Goal: Task Accomplishment & Management: Use online tool/utility

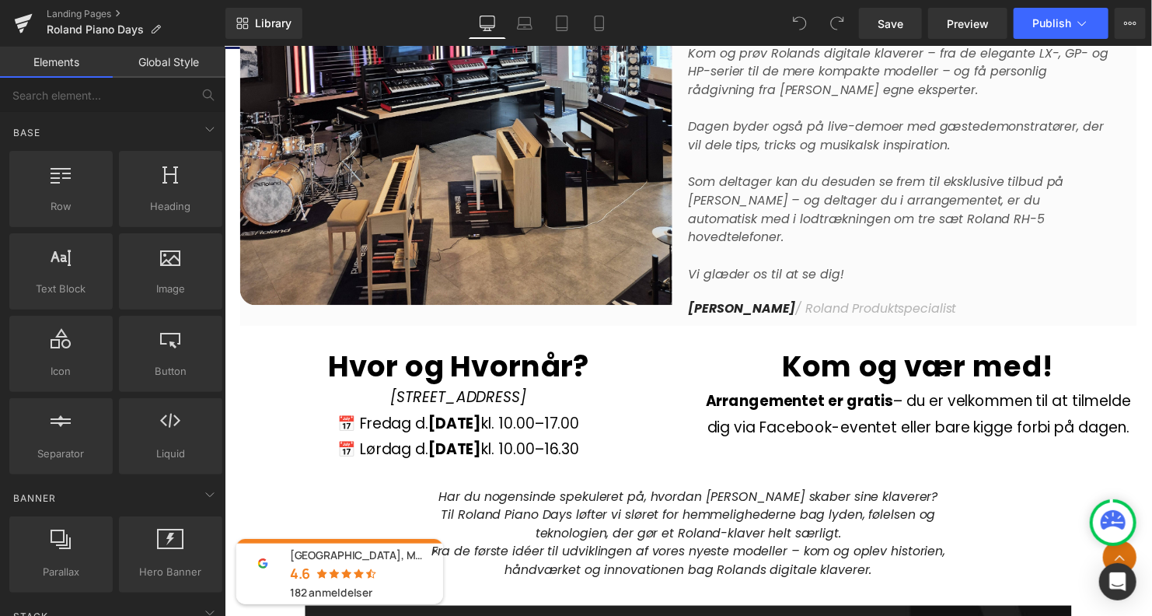
scroll to position [1157, 0]
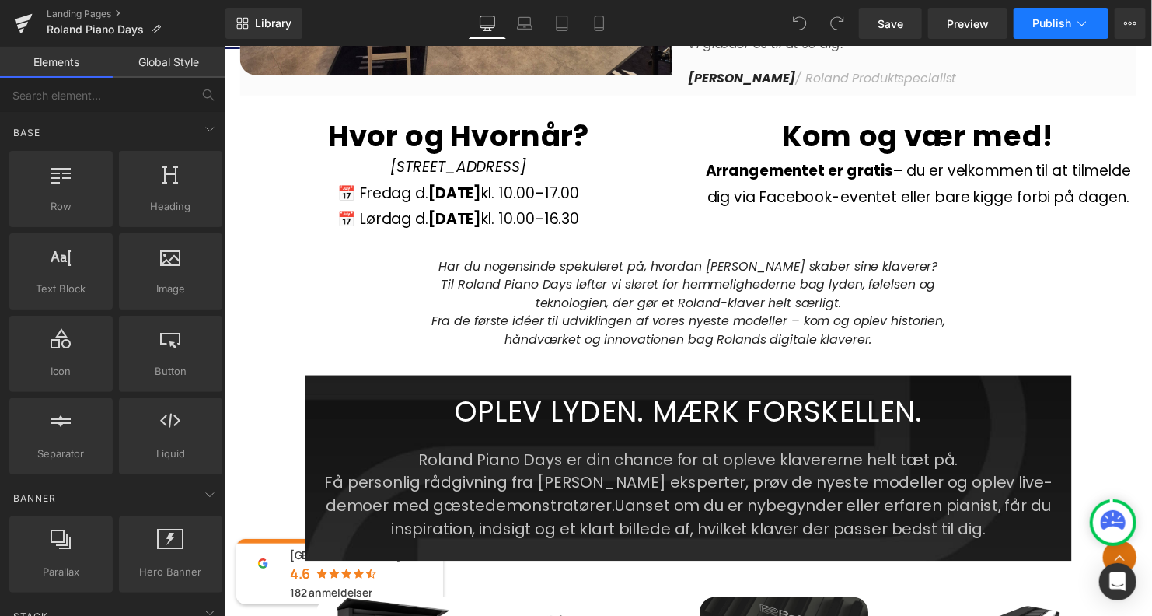
click at [1047, 25] on span "Publish" at bounding box center [1051, 23] width 39 height 12
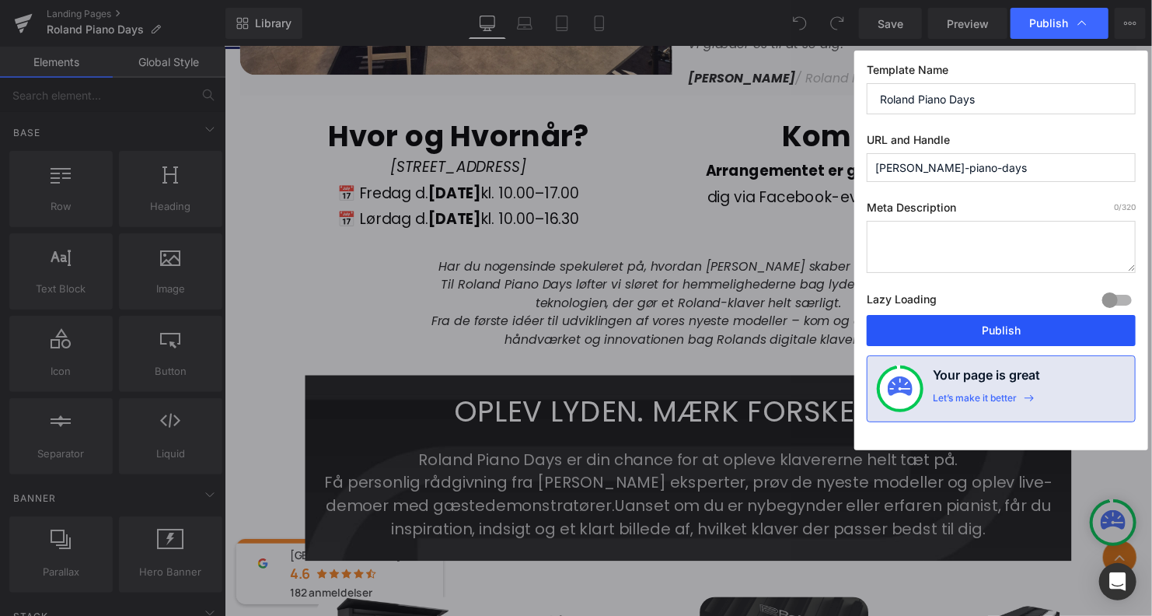
click at [939, 330] on button "Publish" at bounding box center [1001, 330] width 269 height 31
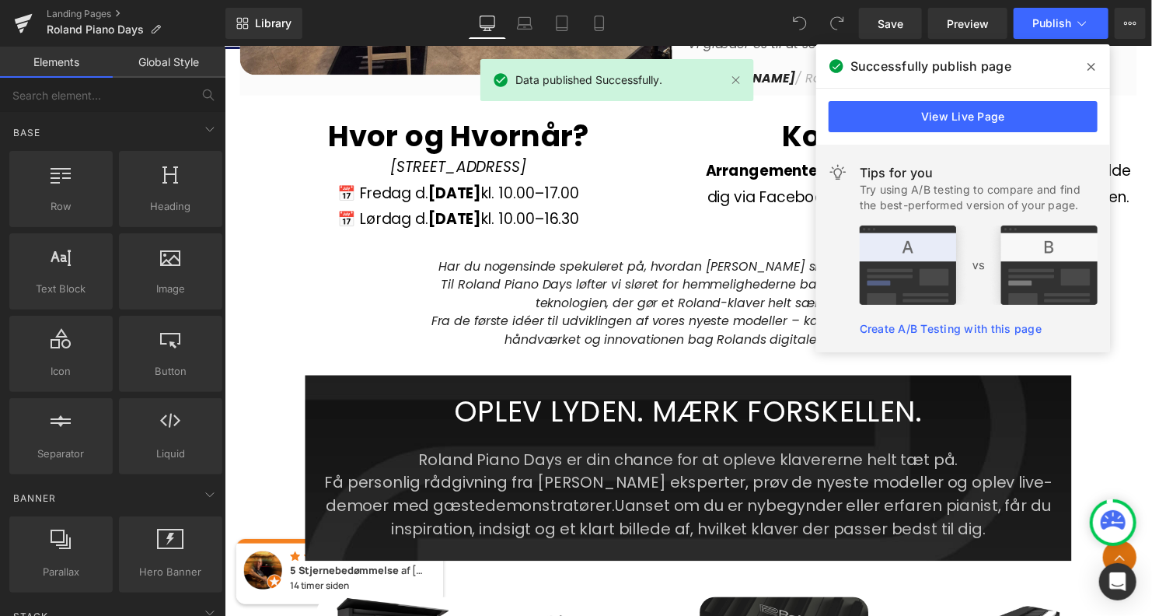
click at [1088, 68] on icon at bounding box center [1091, 67] width 8 height 12
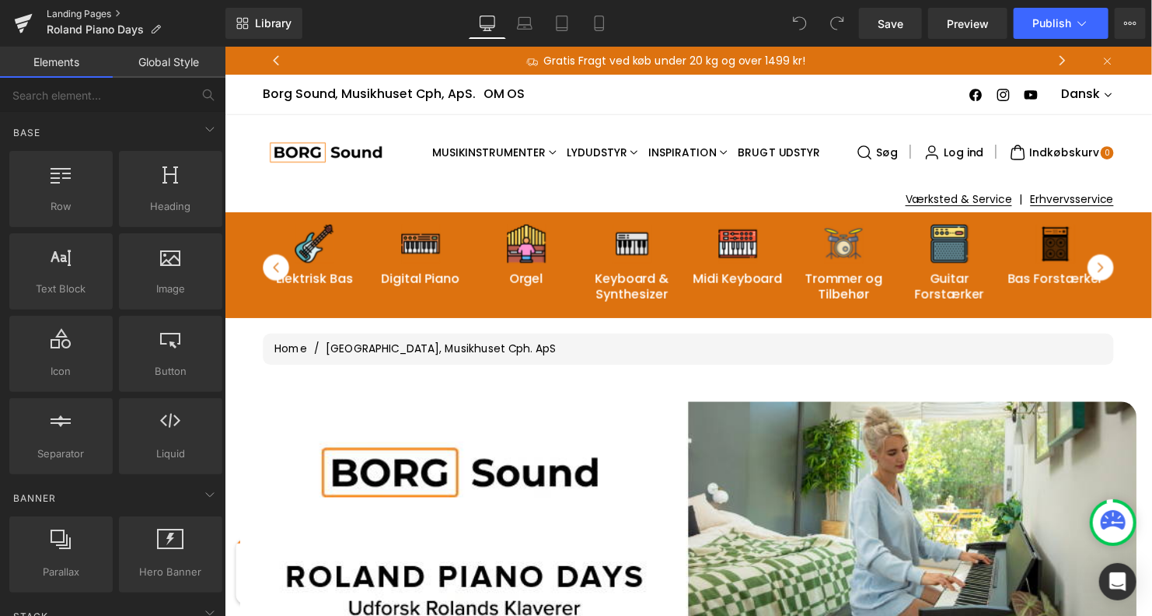
click at [63, 11] on link "Landing Pages" at bounding box center [136, 14] width 179 height 12
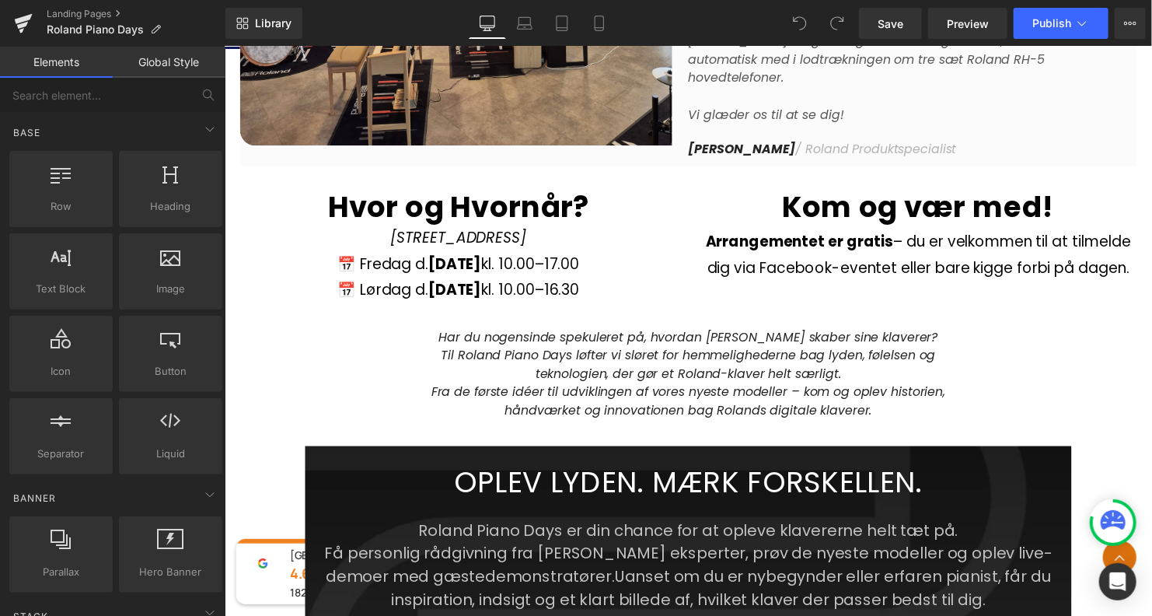
scroll to position [1080, 0]
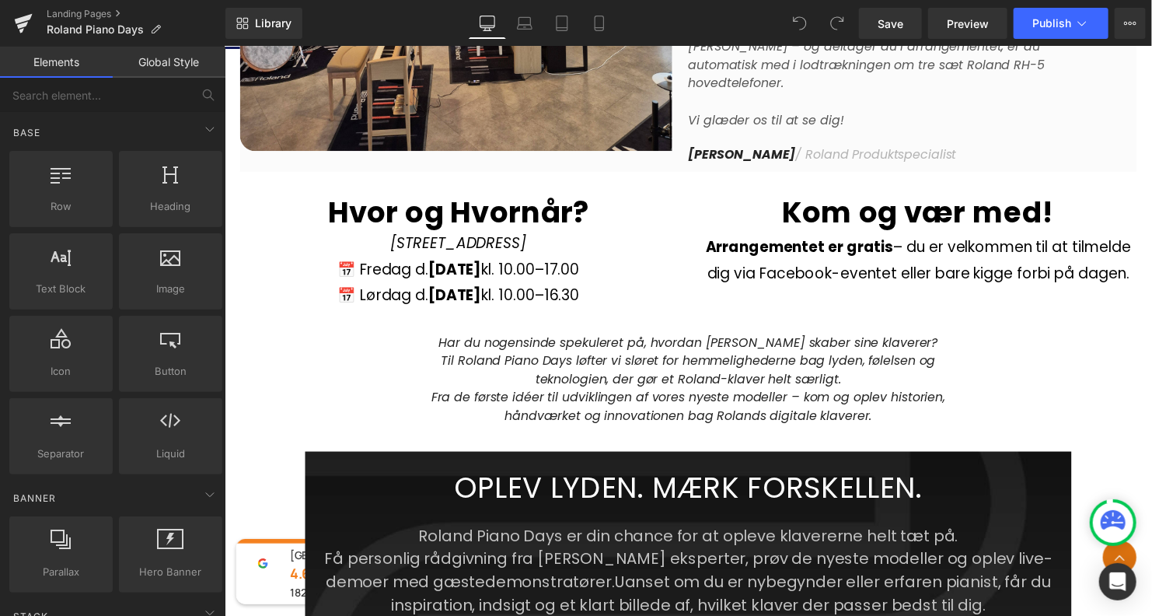
click at [657, 337] on icon "Har du nogensinde spekuleret på, hvordan [PERSON_NAME] skaber sine klaverer?" at bounding box center [695, 346] width 506 height 18
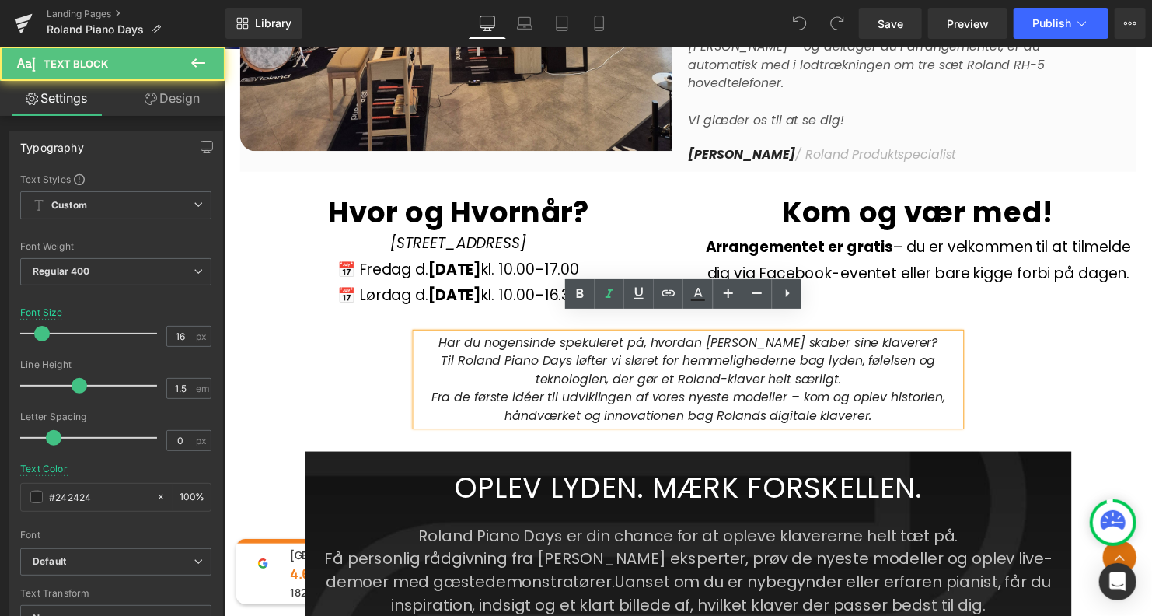
click at [424, 337] on p "Har du nogensinde spekuleret på, hvordan [PERSON_NAME] skaber sine klaverer?" at bounding box center [694, 346] width 552 height 19
click at [358, 344] on div "Image Row VELKOMMEN TIL ROLAND PIANO DAYS Heading Row [DATE] og [DATE] invitere…" at bounding box center [694, 118] width 941 height 1645
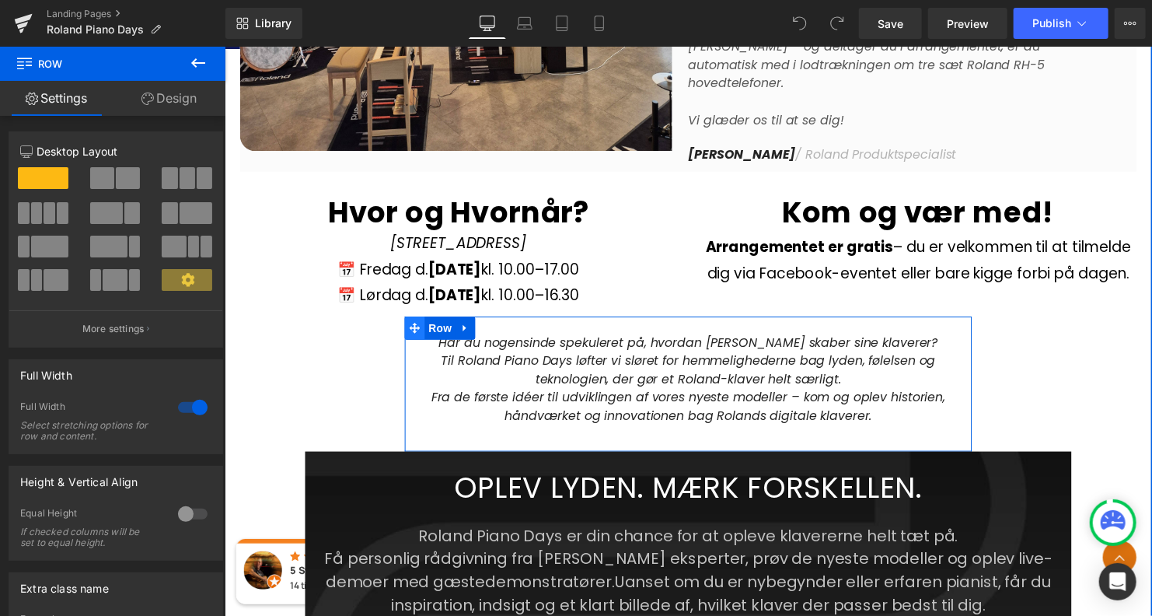
click at [411, 326] on icon at bounding box center [416, 331] width 11 height 11
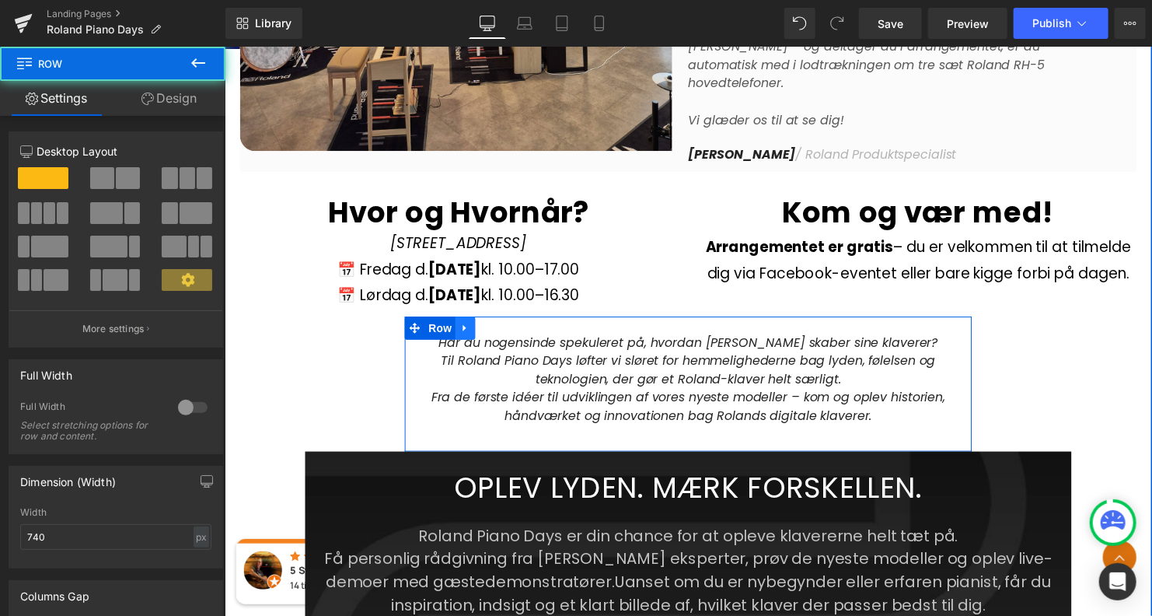
click at [465, 326] on icon at bounding box center [468, 332] width 11 height 12
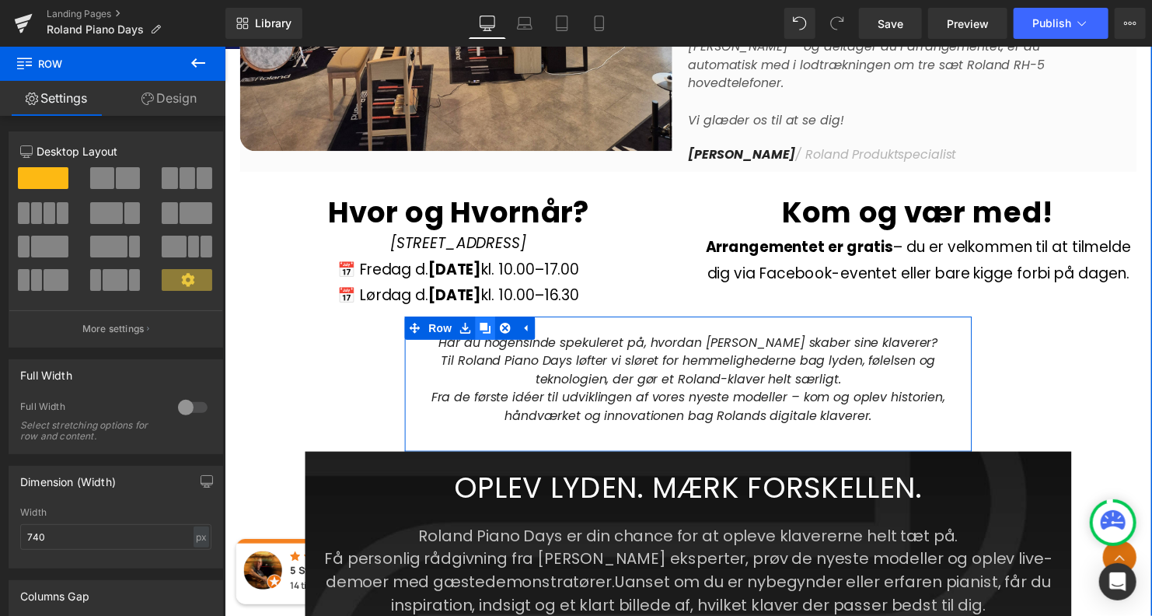
click at [487, 326] on icon at bounding box center [488, 332] width 11 height 12
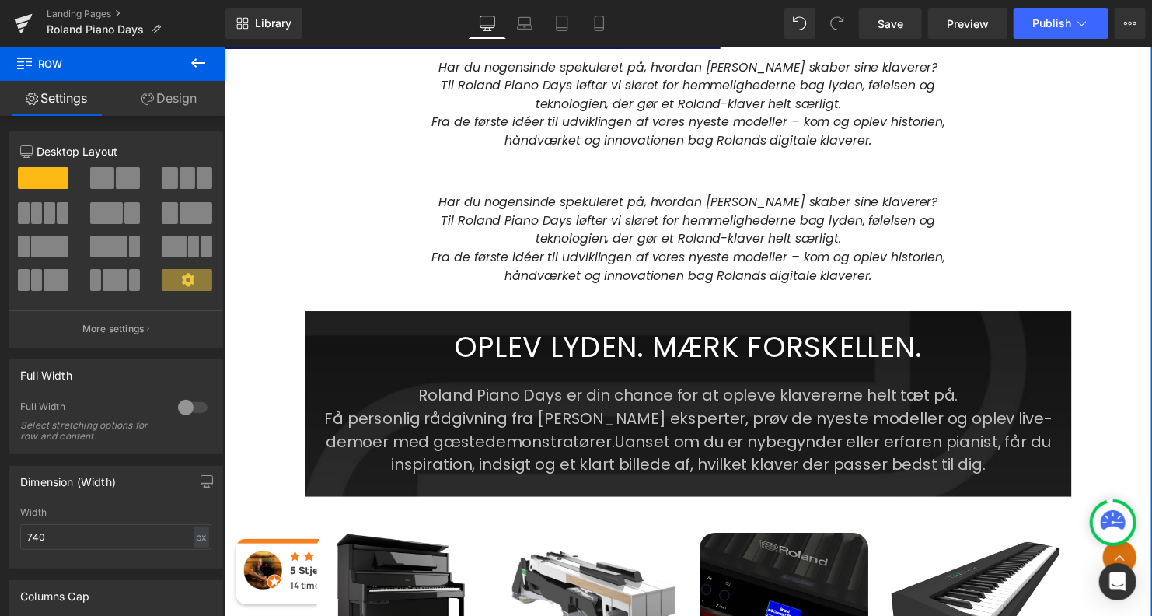
scroll to position [1332, 0]
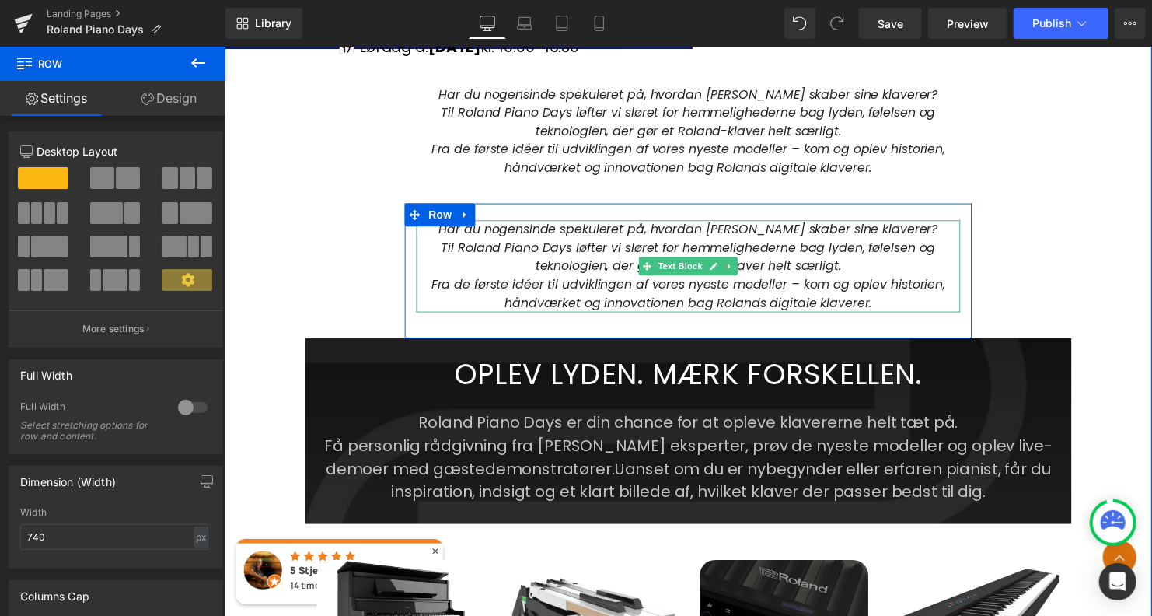
click at [551, 244] on icon "Til Roland Piano Days løfter vi sløret for hemmelighederne bag lyden, følelsen …" at bounding box center [694, 258] width 501 height 37
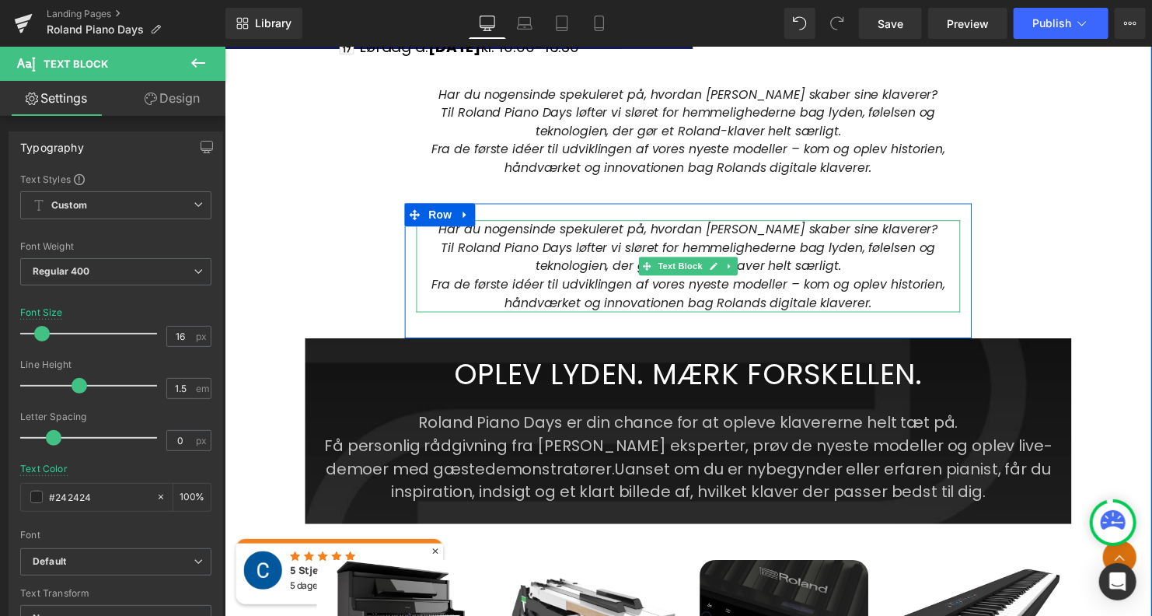
click at [735, 264] on icon at bounding box center [735, 268] width 9 height 9
click at [740, 264] on icon at bounding box center [744, 268] width 9 height 9
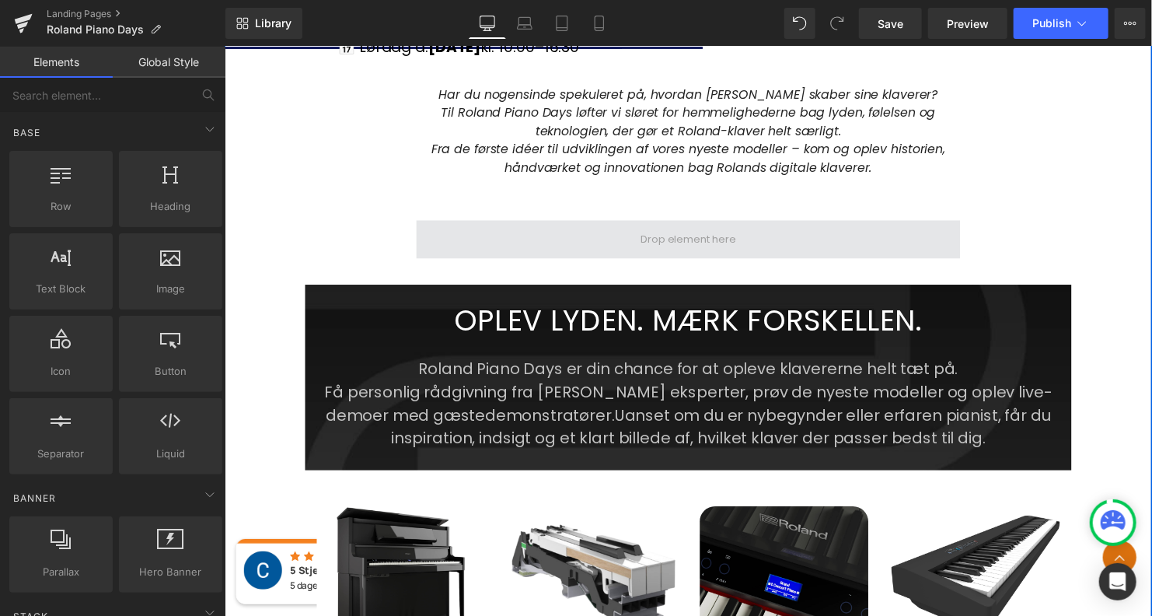
click at [612, 222] on span at bounding box center [694, 241] width 552 height 39
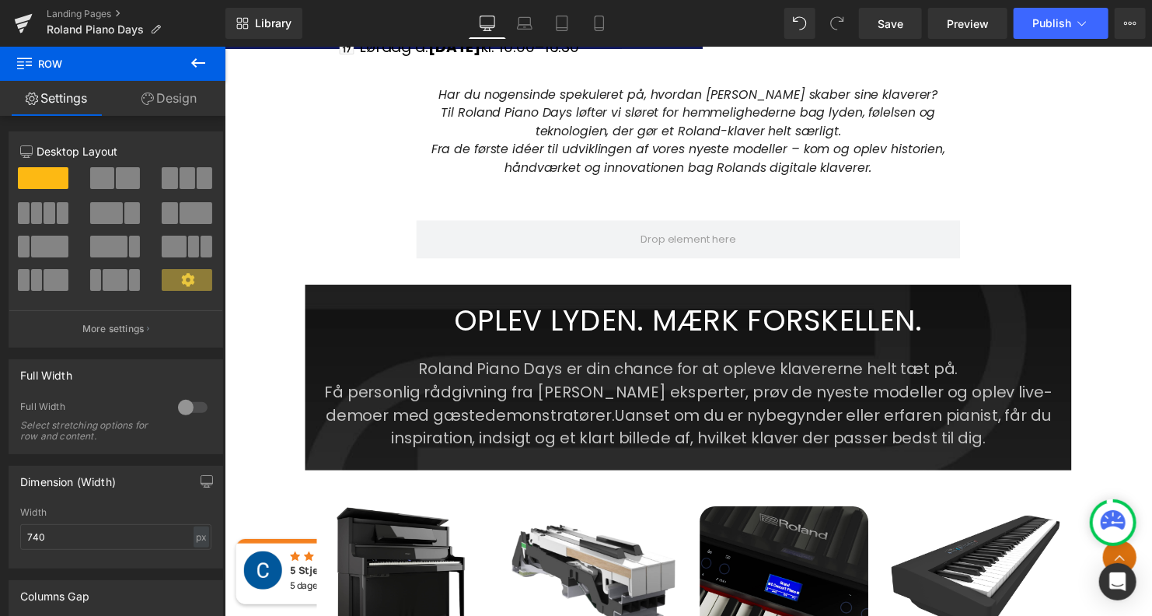
click at [195, 60] on icon at bounding box center [198, 63] width 19 height 19
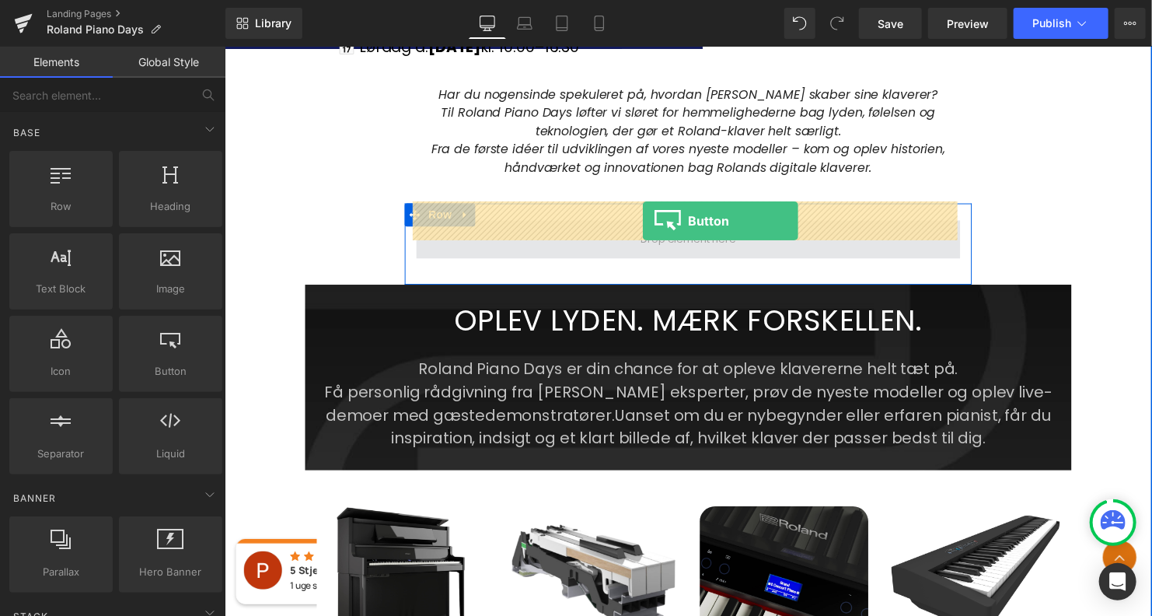
drag, startPoint x: 372, startPoint y: 398, endPoint x: 648, endPoint y: 223, distance: 326.0
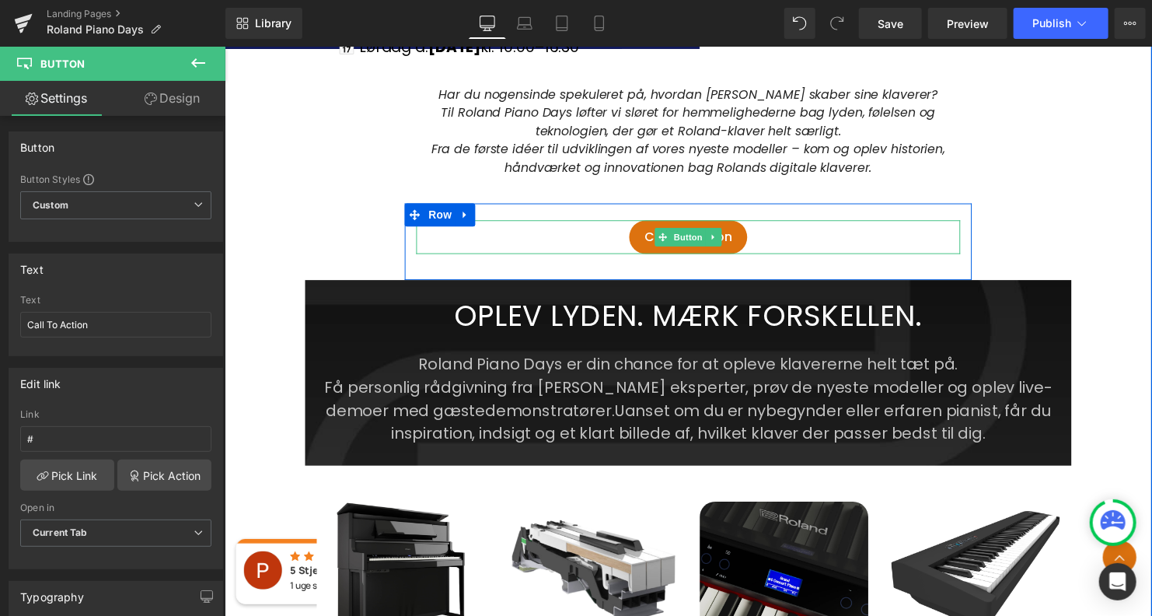
scroll to position [1254, 0]
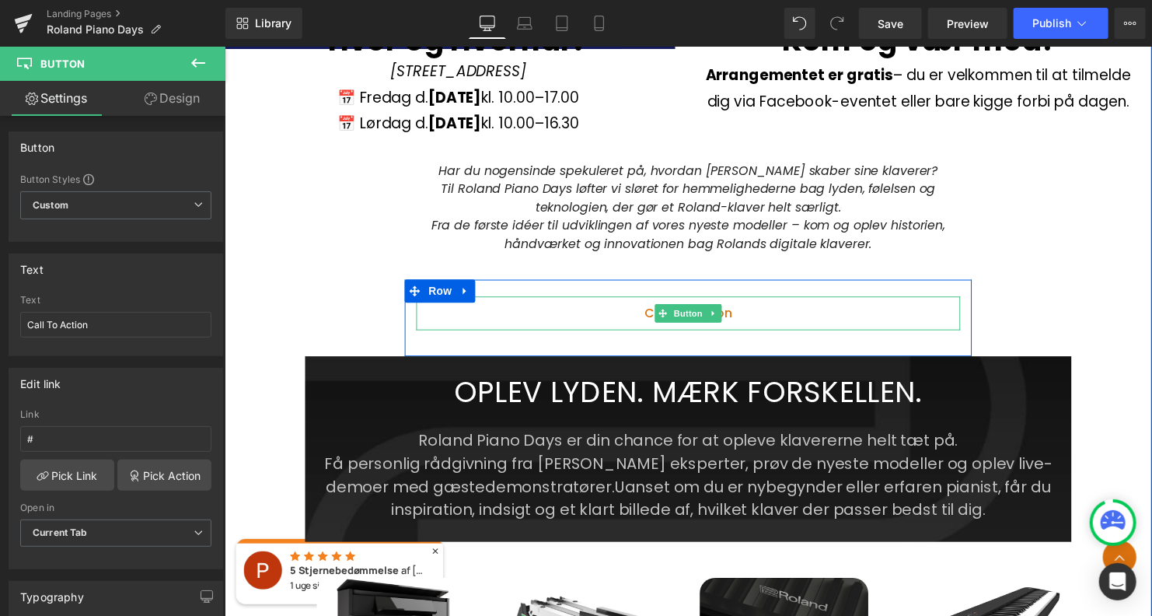
click at [748, 299] on link "Call To Action" at bounding box center [694, 316] width 120 height 34
click at [698, 307] on span "Button" at bounding box center [694, 316] width 36 height 19
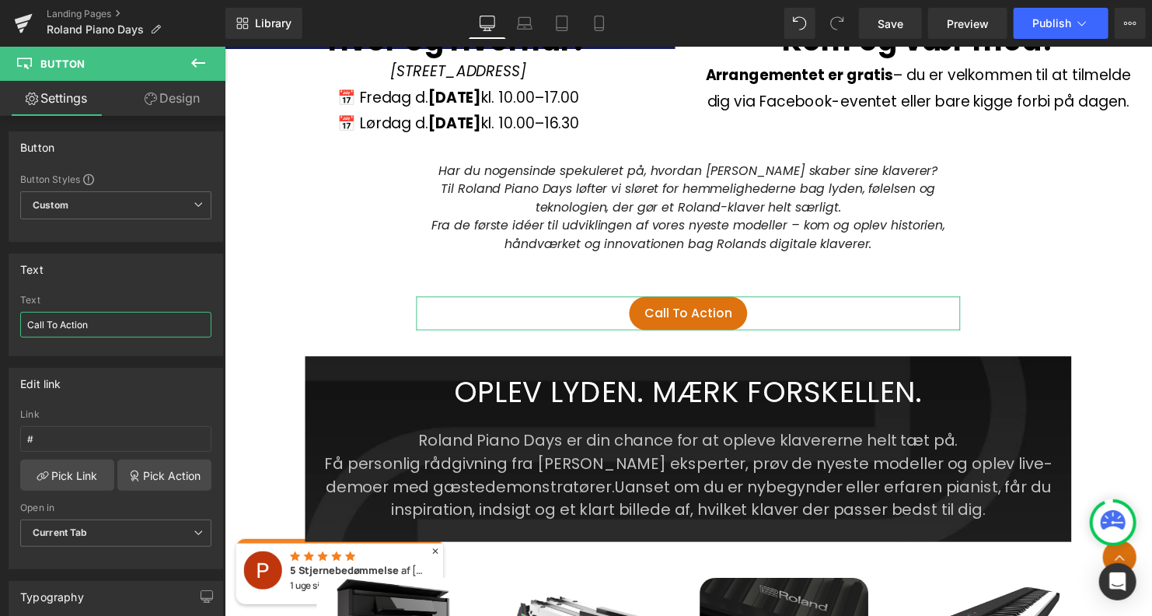
drag, startPoint x: 89, startPoint y: 324, endPoint x: -44, endPoint y: 305, distance: 135.0
click at [0, 305] on html "Button You are previewing how the will restyle your page. You can not edit Elem…" at bounding box center [576, 308] width 1152 height 616
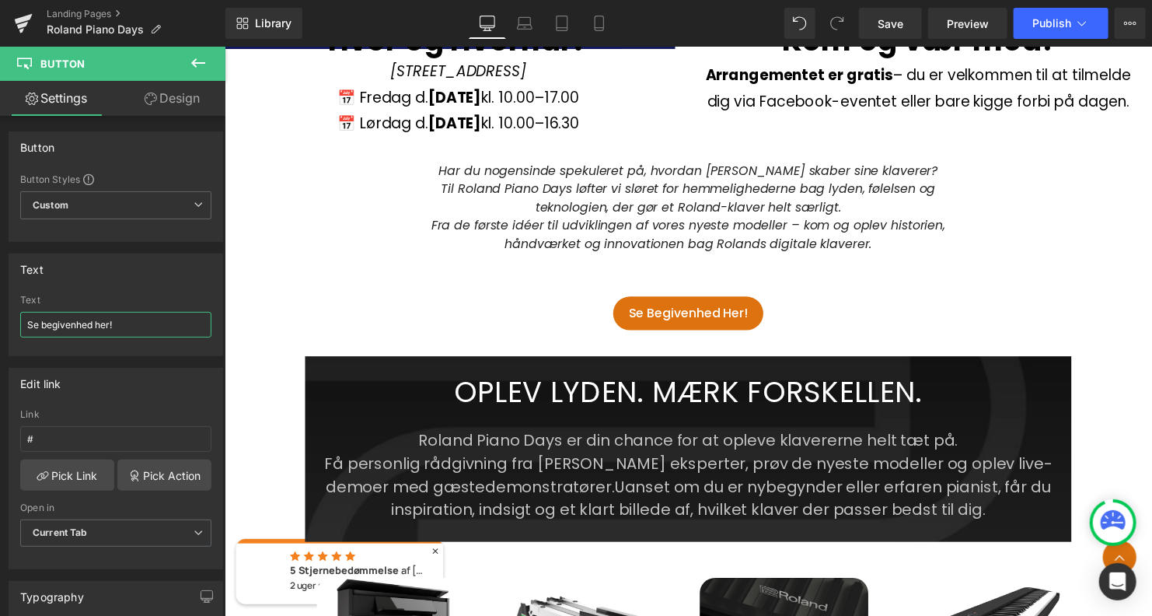
type input "Se begivenhed her!"
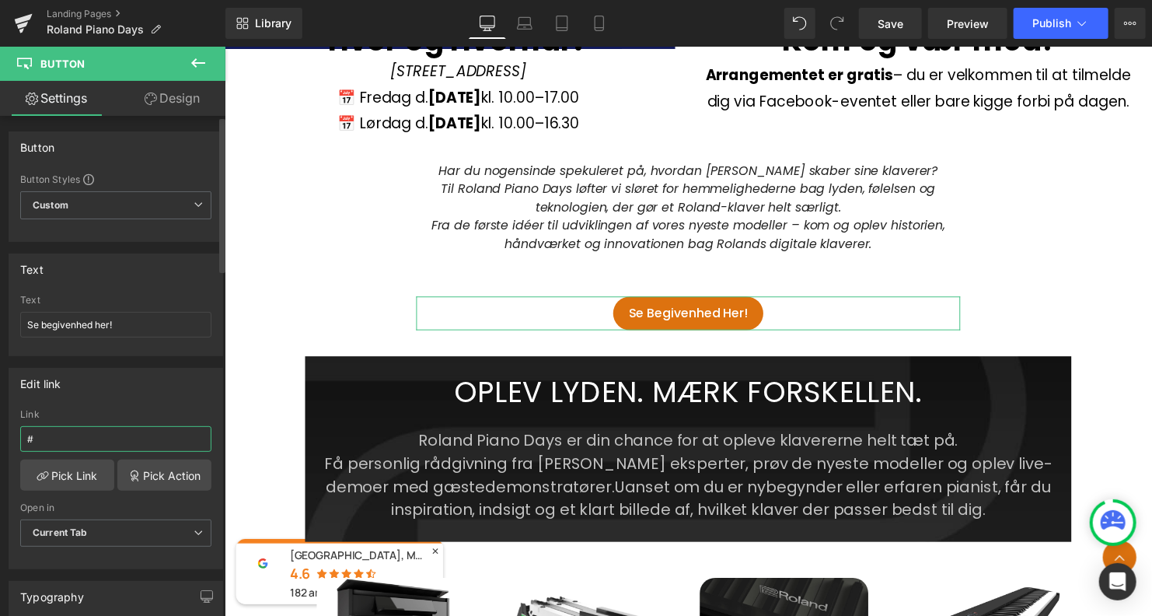
click at [72, 438] on input "#" at bounding box center [115, 439] width 191 height 26
drag, startPoint x: 72, startPoint y: 438, endPoint x: -9, endPoint y: 433, distance: 81.8
click at [0, 433] on html "Button You are previewing how the will restyle your page. You can not edit Elem…" at bounding box center [576, 308] width 1152 height 616
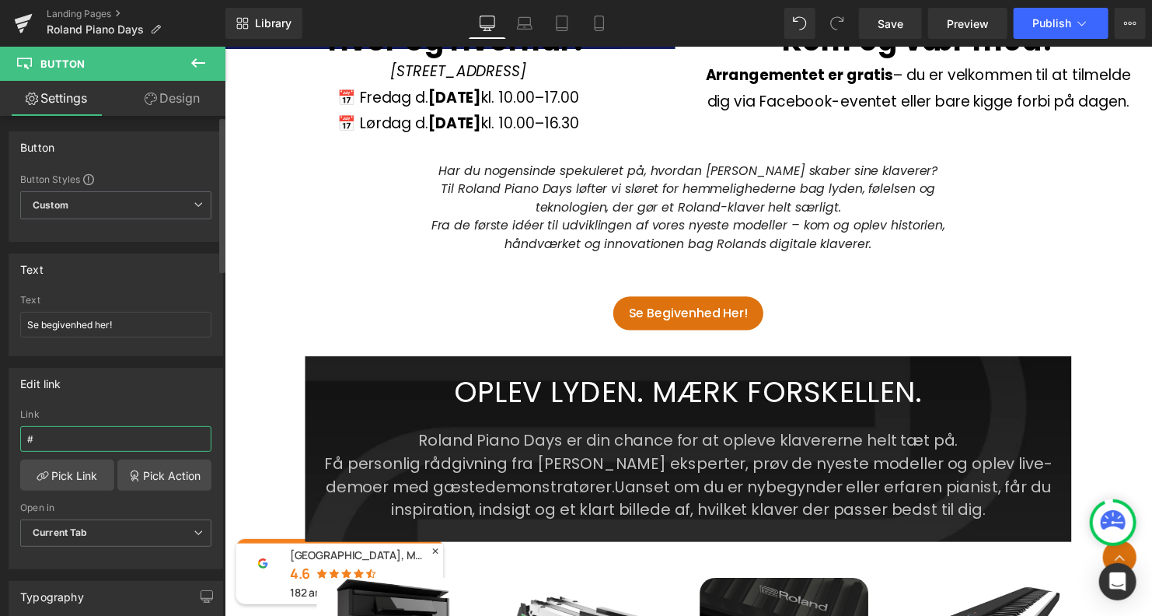
paste input "[URL][DOMAIN_NAME]"
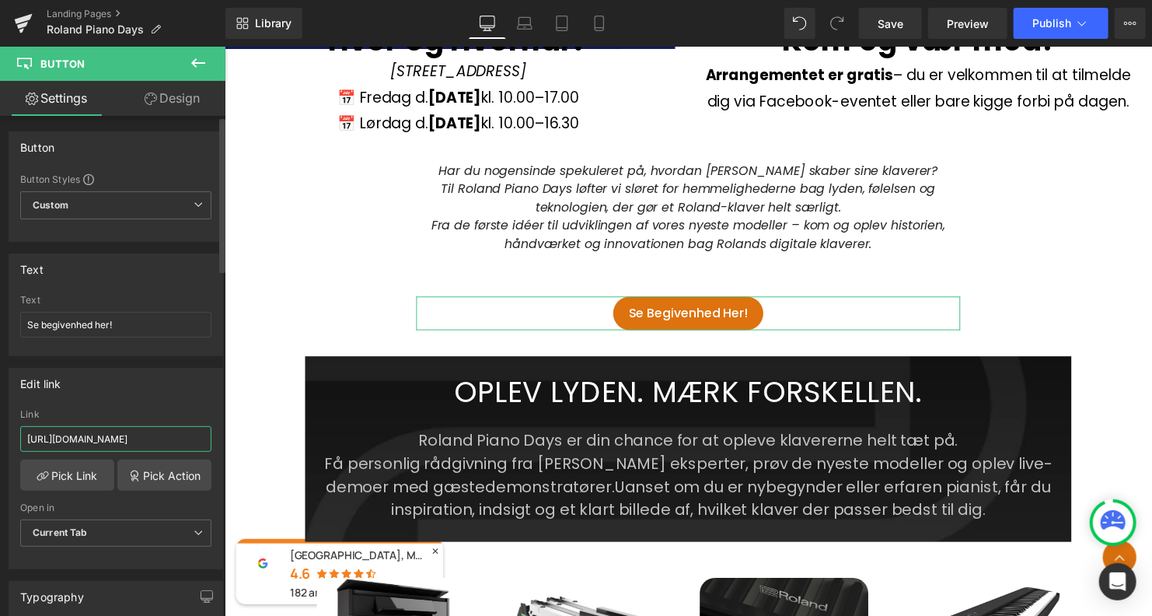
type input "[URL][DOMAIN_NAME]"
click at [106, 391] on div "Edit link" at bounding box center [115, 383] width 213 height 30
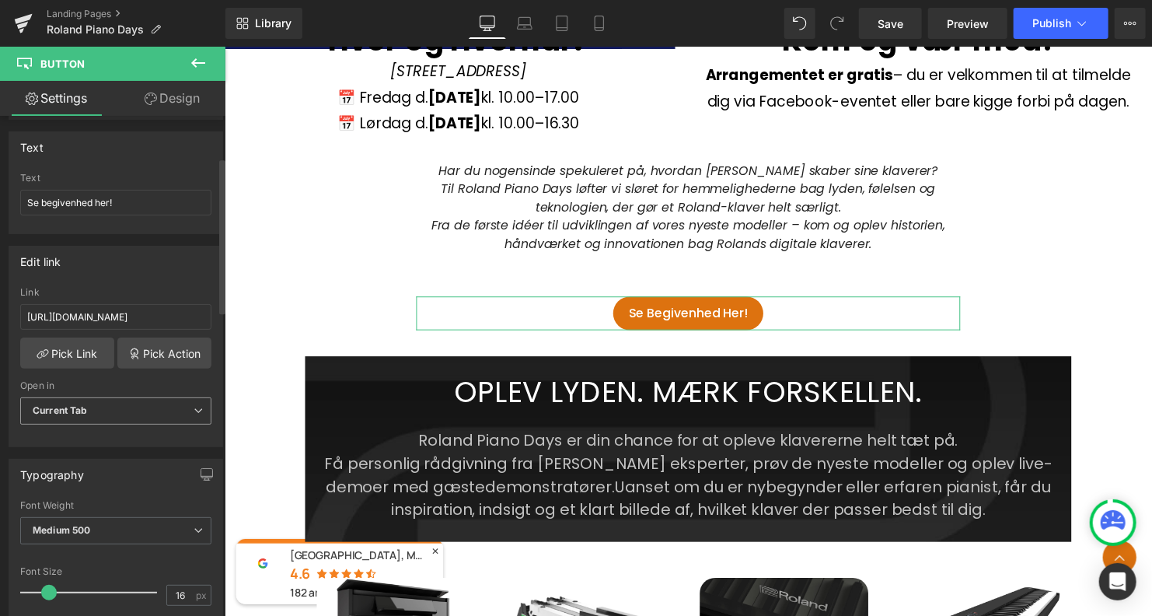
scroll to position [155, 0]
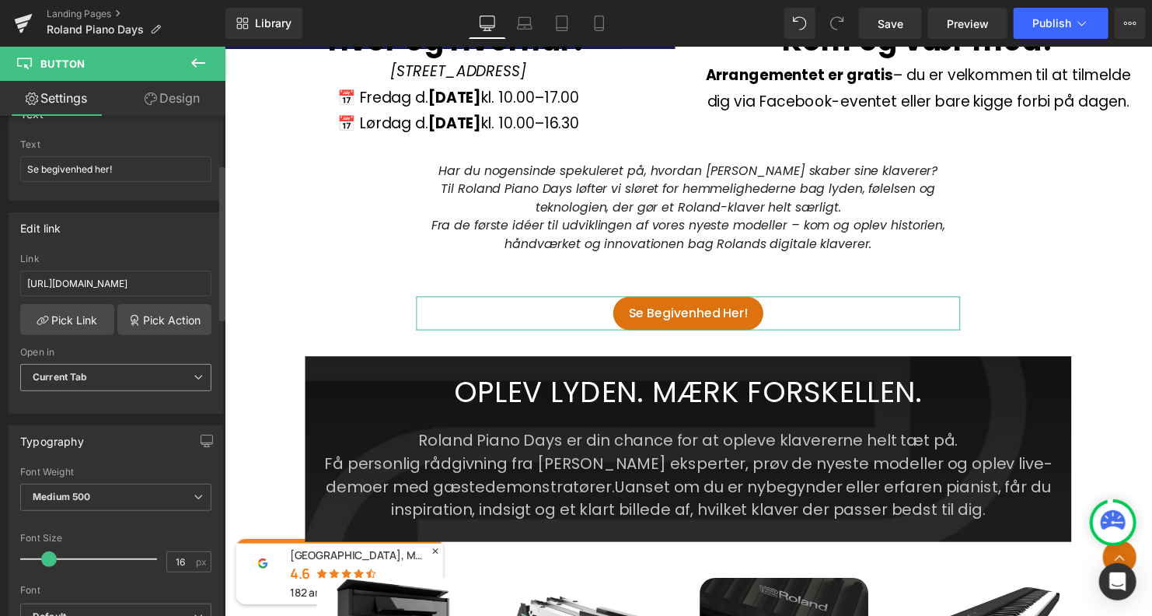
click at [117, 374] on span "Current Tab" at bounding box center [115, 377] width 191 height 27
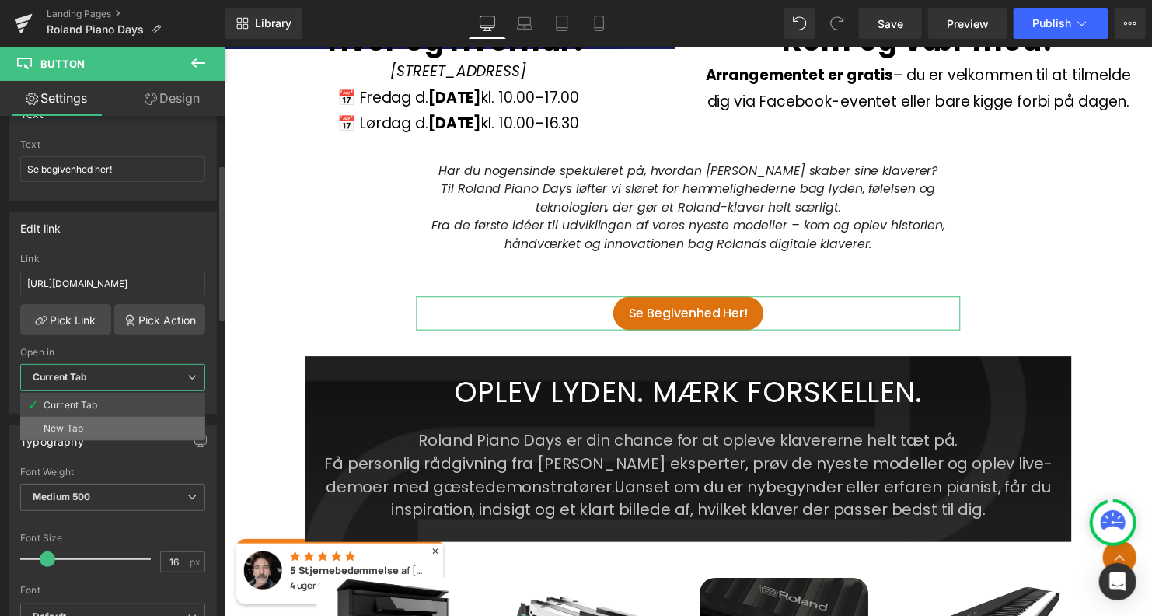
click at [104, 424] on li "New Tab" at bounding box center [112, 428] width 185 height 23
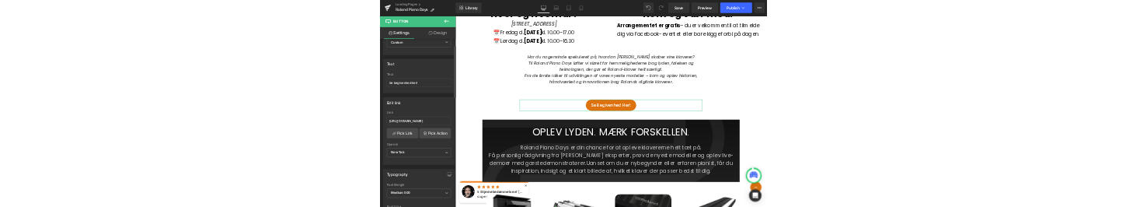
scroll to position [0, 0]
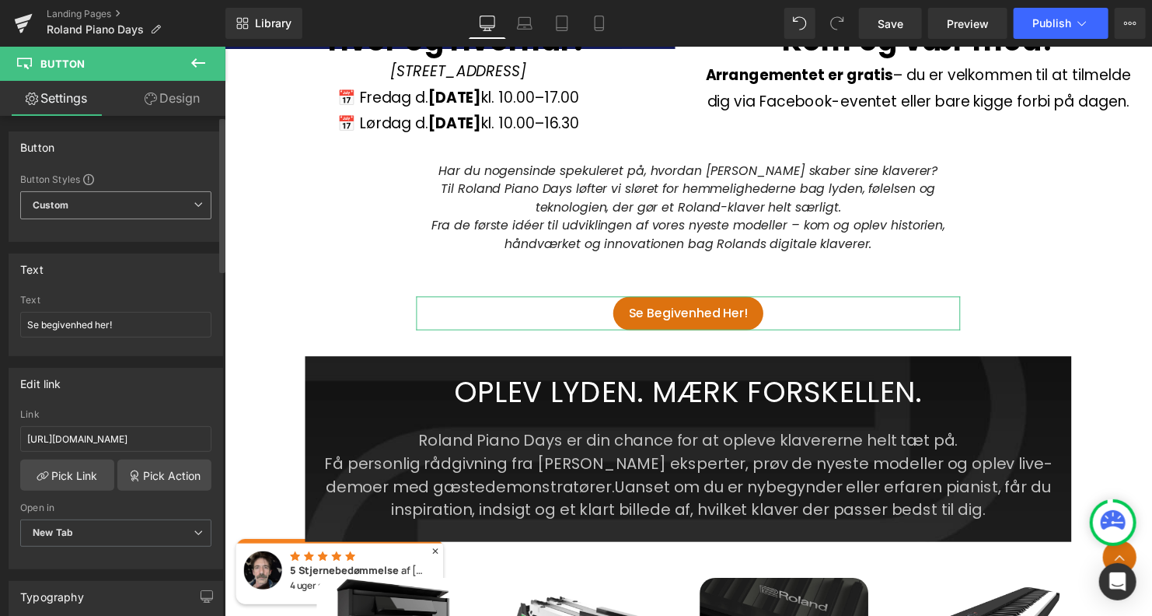
click at [109, 203] on span "Custom Setup Global Style" at bounding box center [115, 205] width 191 height 28
click at [146, 155] on div "Button" at bounding box center [115, 147] width 213 height 30
click at [121, 330] on input "Se begivenhed her!" at bounding box center [115, 325] width 191 height 26
click at [145, 321] on input "Se begivenhed her!" at bounding box center [115, 325] width 191 height 26
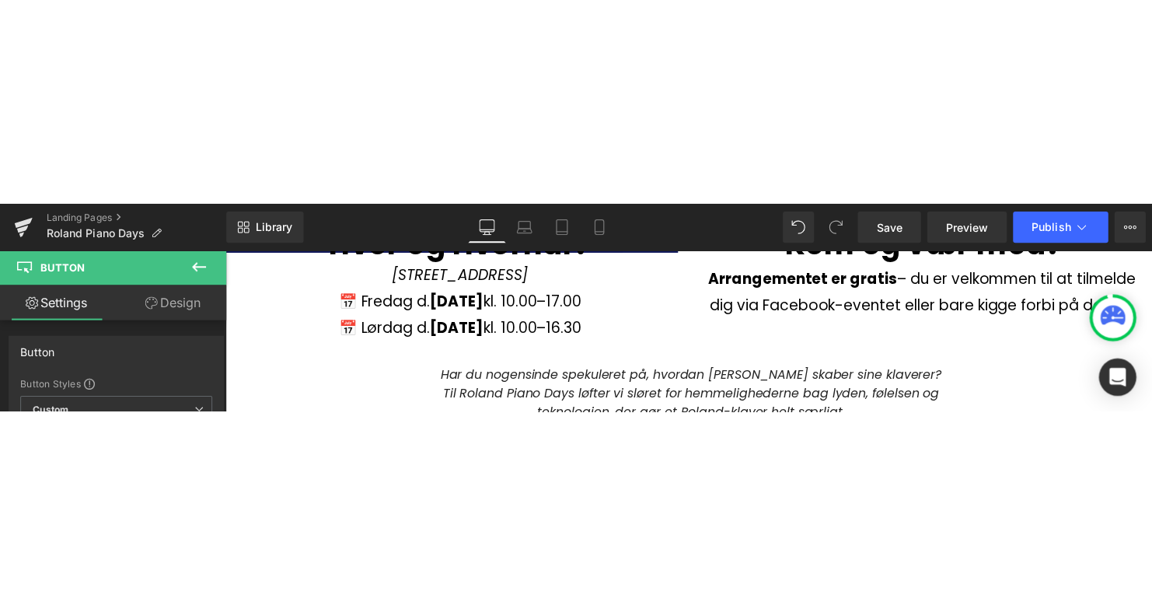
scroll to position [127, 0]
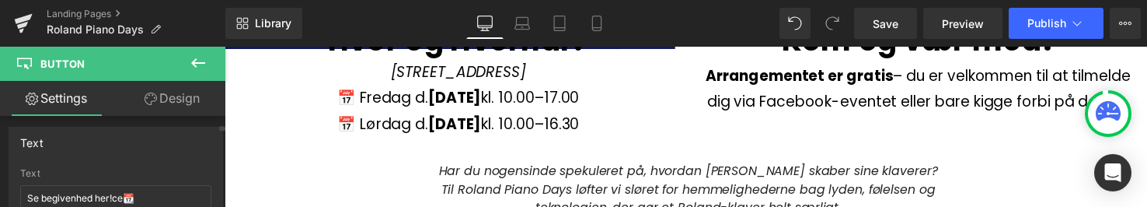
click at [115, 164] on div "Text Se begivenhed her!ce Text Se begivenhed her!ce📆" at bounding box center [116, 178] width 215 height 103
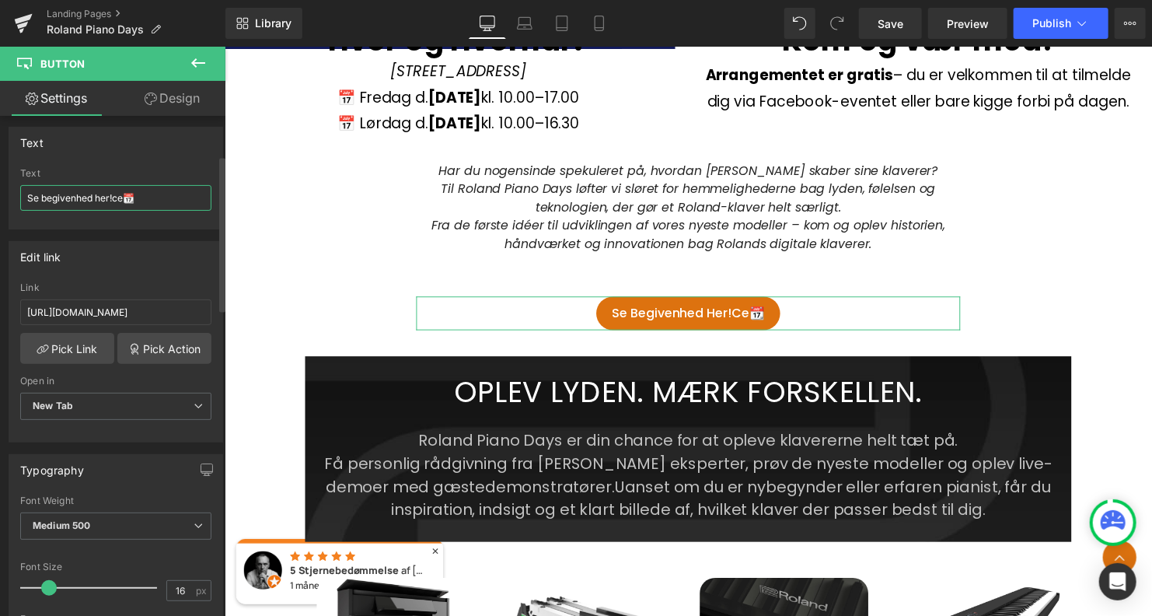
click at [127, 200] on input "Se begivenhed her!ce📆" at bounding box center [115, 198] width 191 height 26
click at [23, 192] on input "Se begivenhed her!" at bounding box center [115, 198] width 191 height 26
paste input "📆"
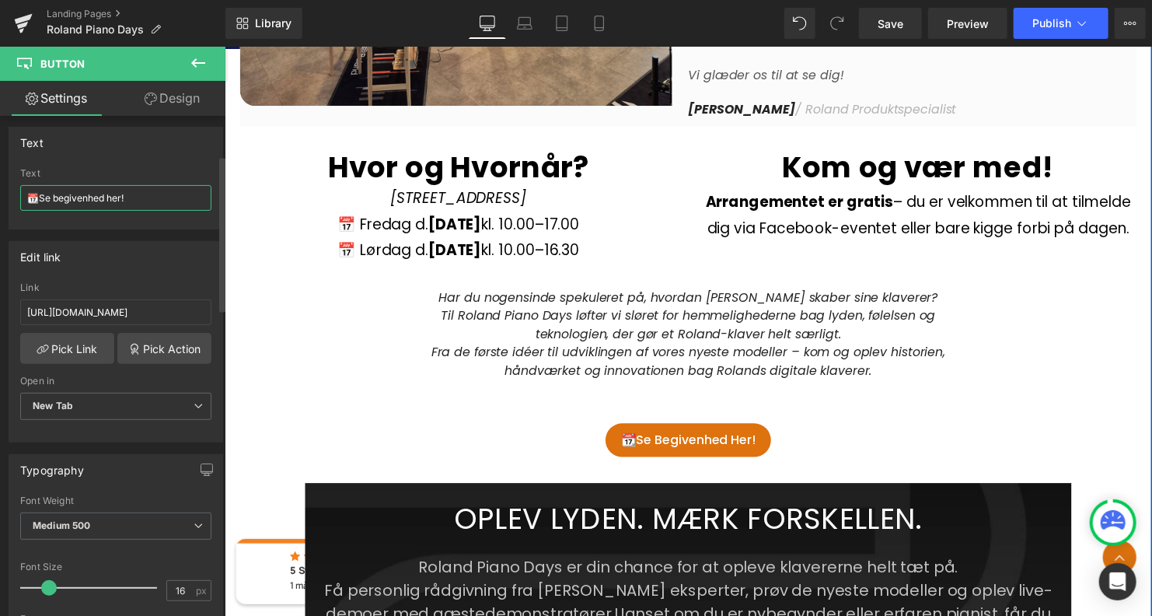
scroll to position [1098, 0]
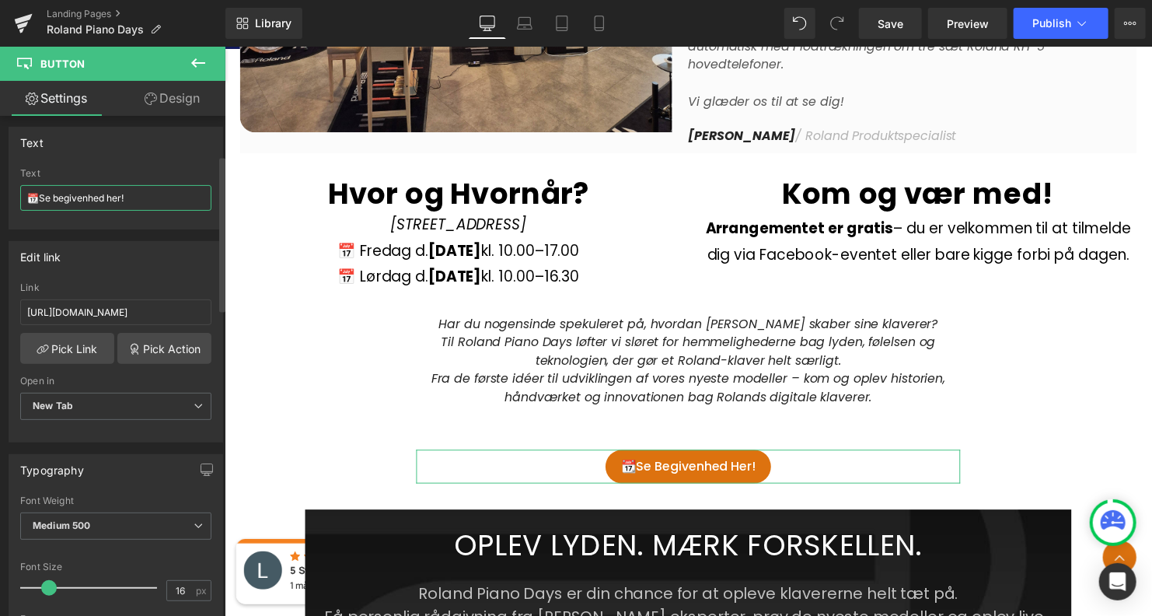
type input "📆Se begivenhed her!"
click at [153, 150] on div "Text" at bounding box center [115, 142] width 213 height 30
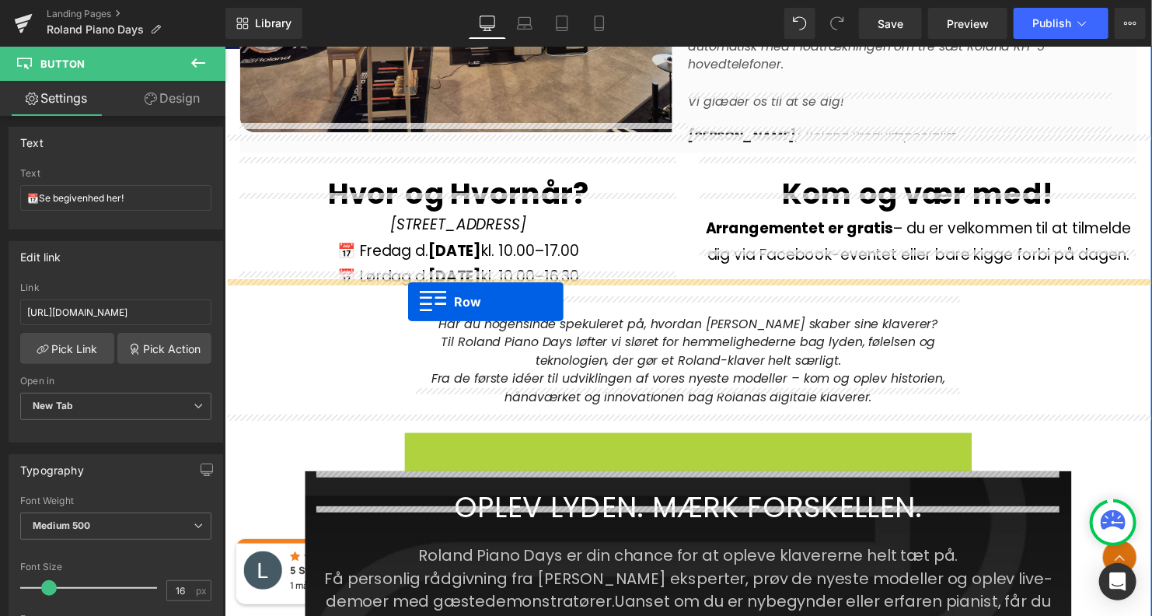
drag, startPoint x: 410, startPoint y: 425, endPoint x: 410, endPoint y: 304, distance: 121.3
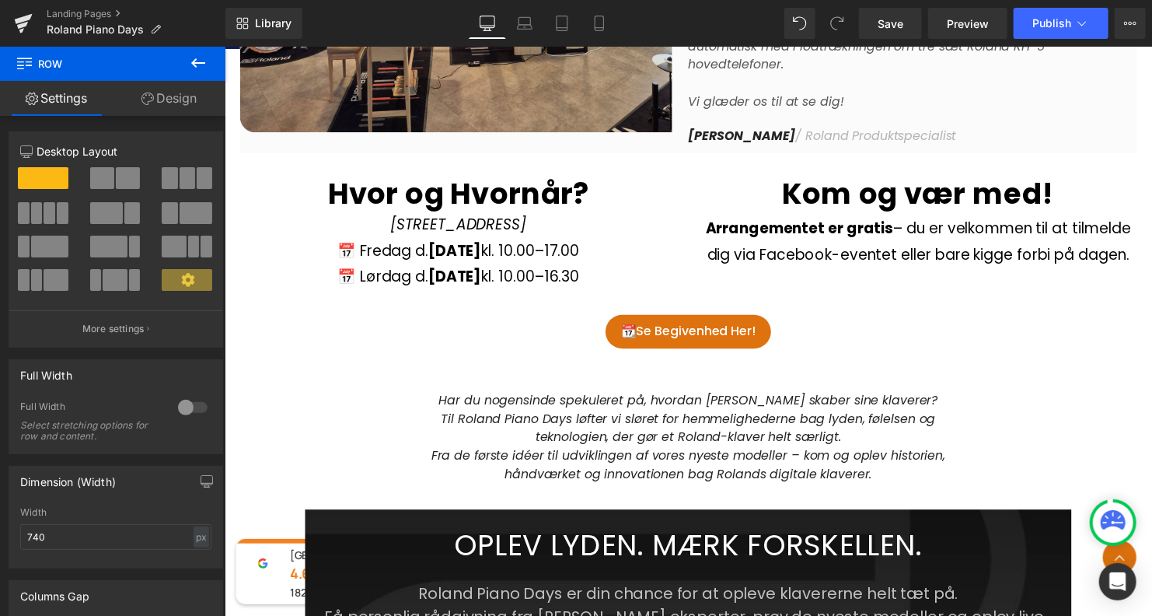
click at [188, 61] on button at bounding box center [198, 64] width 54 height 34
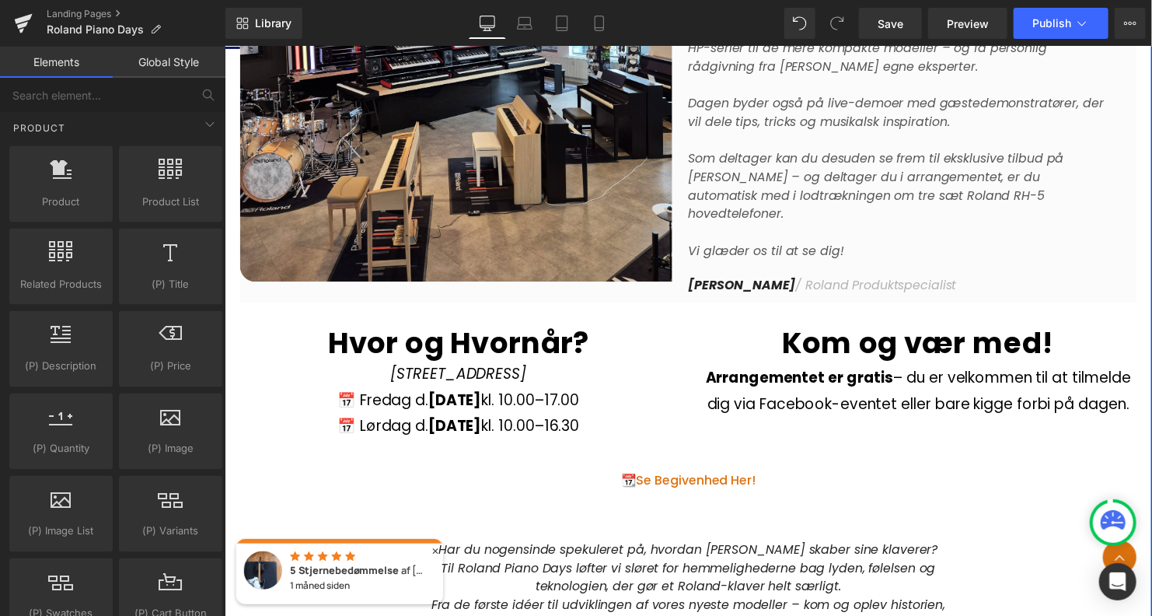
scroll to position [943, 0]
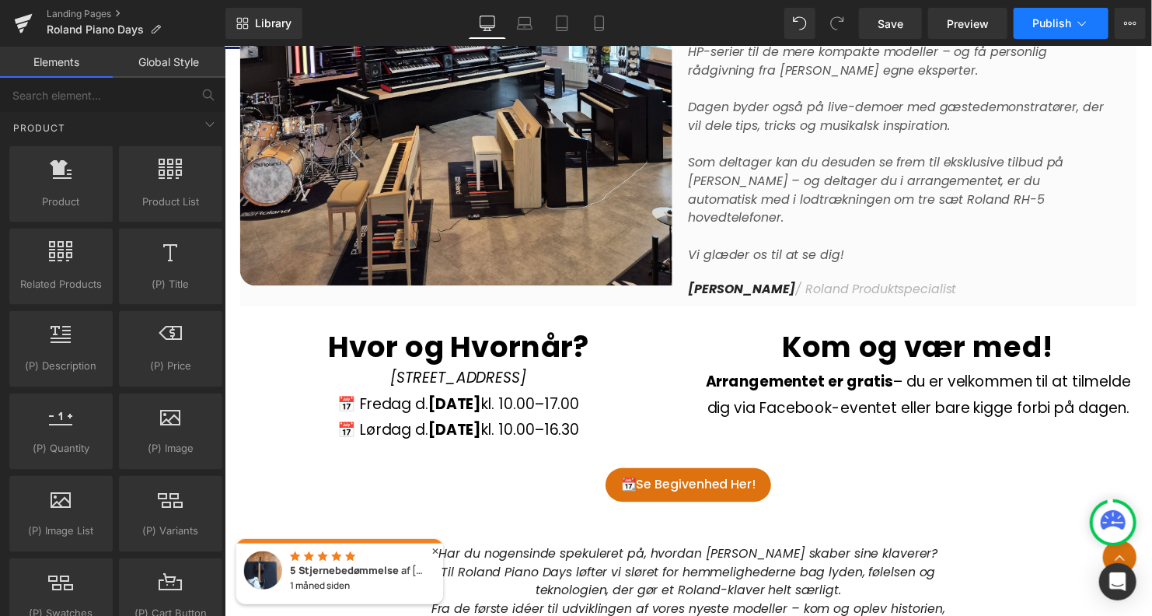
click at [1063, 26] on span "Publish" at bounding box center [1051, 23] width 39 height 12
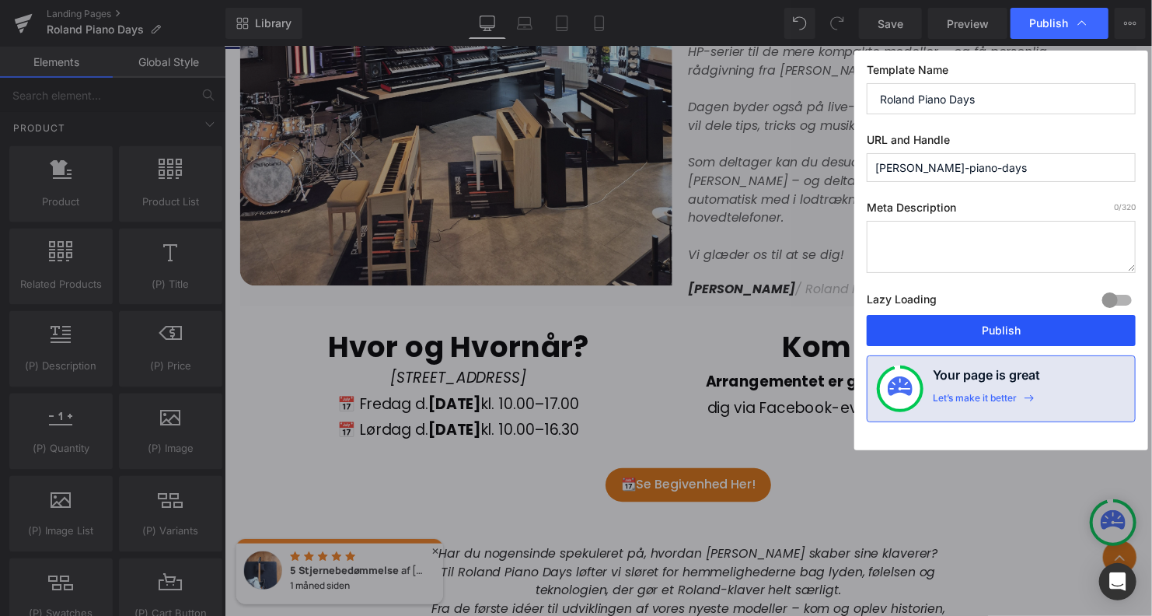
click at [1015, 328] on button "Publish" at bounding box center [1001, 330] width 269 height 31
